Goal: Information Seeking & Learning: Learn about a topic

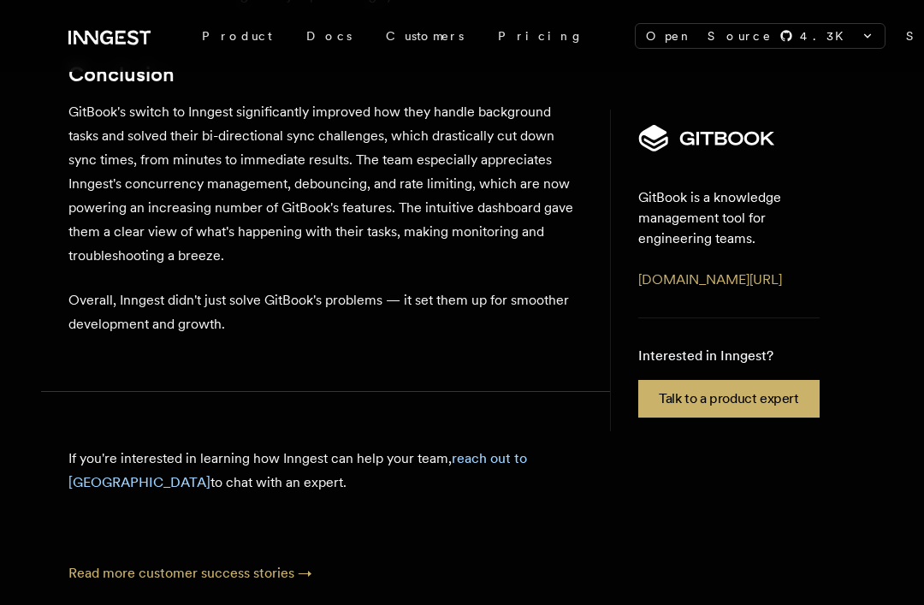
scroll to position [6816, 0]
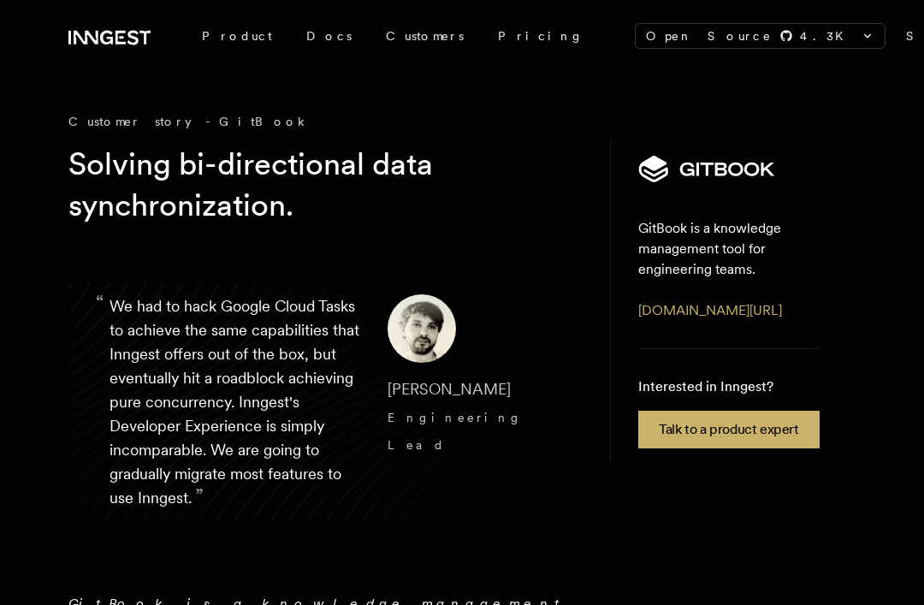
click at [100, 37] on icon at bounding box center [106, 38] width 13 height 14
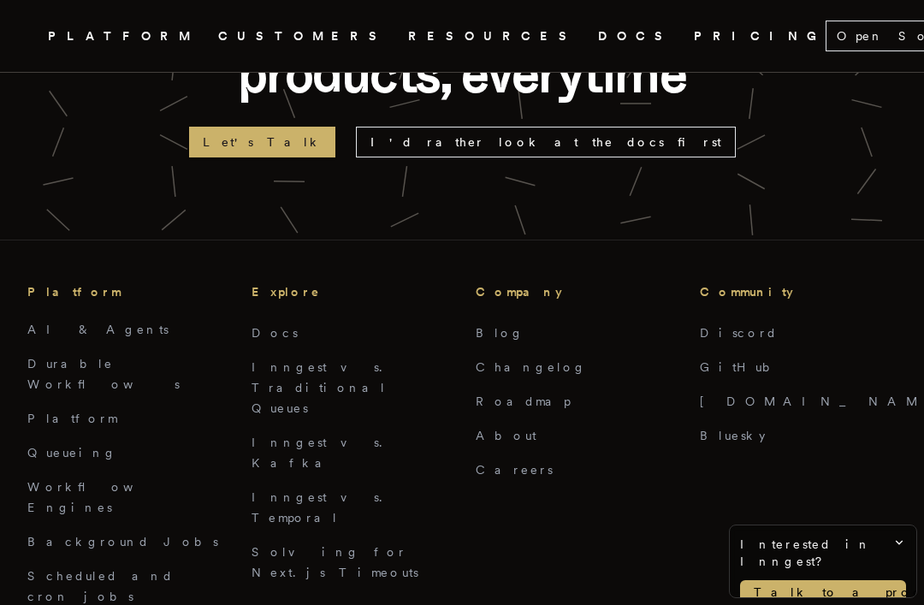
scroll to position [6960, 0]
click at [286, 544] on link "Solving for Next.js Timeouts" at bounding box center [335, 561] width 167 height 34
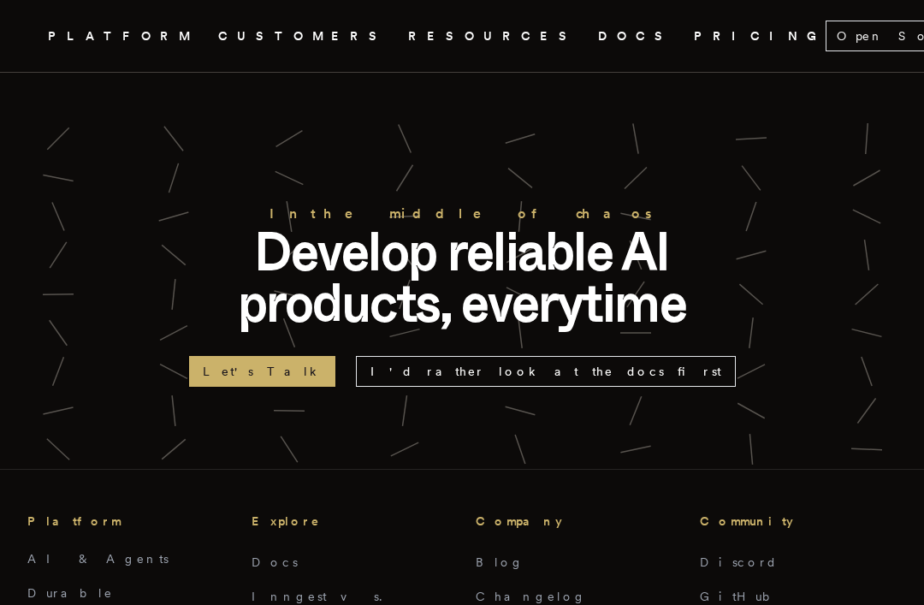
scroll to position [4969, 0]
click at [389, 589] on link "Inngest vs. Traditional Queues" at bounding box center [322, 616] width 141 height 55
